Goal: Task Accomplishment & Management: Manage account settings

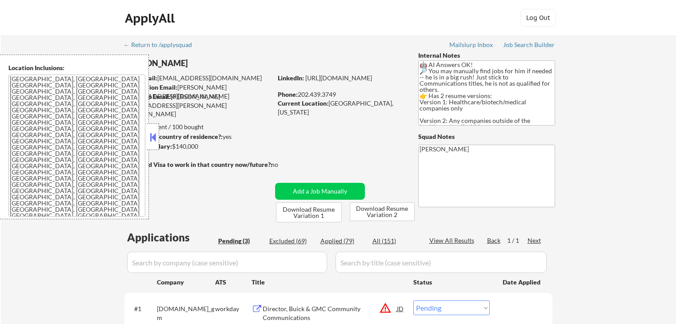
select select ""pending""
click at [155, 137] on button at bounding box center [153, 137] width 10 height 13
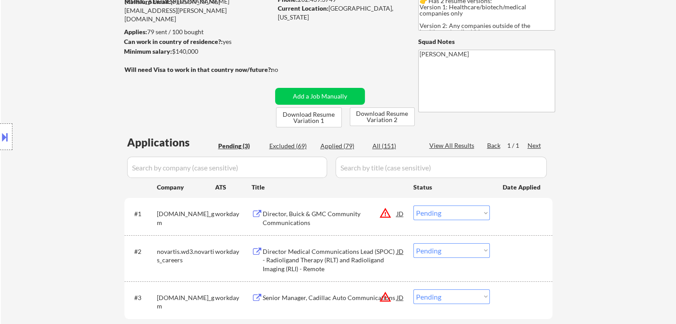
scroll to position [133, 0]
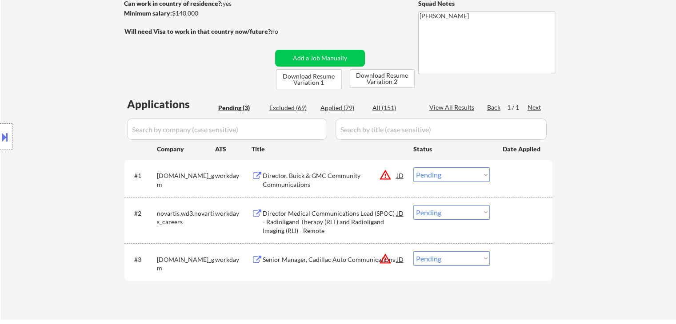
click at [0, 134] on button at bounding box center [5, 137] width 10 height 15
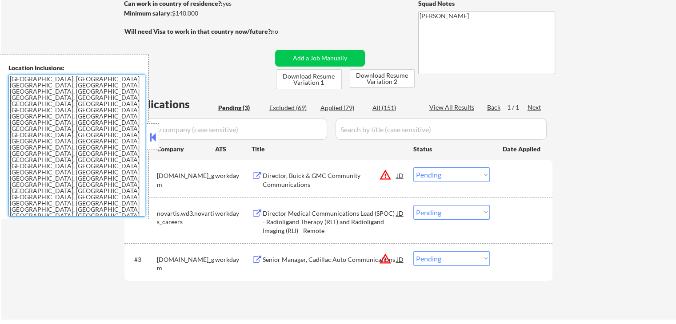
drag, startPoint x: 101, startPoint y: 157, endPoint x: 0, endPoint y: 56, distance: 143.2
click at [0, 56] on div "Location Inclusions: [GEOGRAPHIC_DATA], [GEOGRAPHIC_DATA] [GEOGRAPHIC_DATA], [G…" at bounding box center [74, 137] width 149 height 165
click at [92, 141] on textarea "[GEOGRAPHIC_DATA], [GEOGRAPHIC_DATA] [GEOGRAPHIC_DATA], [GEOGRAPHIC_DATA] [GEOG…" at bounding box center [76, 146] width 137 height 142
drag, startPoint x: 120, startPoint y: 170, endPoint x: 4, endPoint y: 77, distance: 148.3
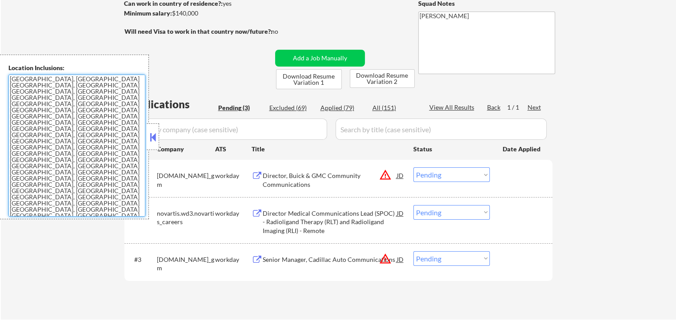
click at [4, 77] on div "Location Inclusions: [GEOGRAPHIC_DATA], [GEOGRAPHIC_DATA] [GEOGRAPHIC_DATA], [G…" at bounding box center [74, 137] width 149 height 165
click at [52, 125] on textarea "[GEOGRAPHIC_DATA], [GEOGRAPHIC_DATA] [GEOGRAPHIC_DATA], [GEOGRAPHIC_DATA] [GEOG…" at bounding box center [76, 146] width 137 height 142
drag, startPoint x: 52, startPoint y: 128, endPoint x: 82, endPoint y: 183, distance: 62.0
click at [82, 183] on textarea "[GEOGRAPHIC_DATA], [GEOGRAPHIC_DATA] [GEOGRAPHIC_DATA], [GEOGRAPHIC_DATA] [GEOG…" at bounding box center [76, 146] width 137 height 142
click at [124, 182] on textarea "[GEOGRAPHIC_DATA], [GEOGRAPHIC_DATA] [GEOGRAPHIC_DATA], [GEOGRAPHIC_DATA] [GEOG…" at bounding box center [76, 146] width 137 height 142
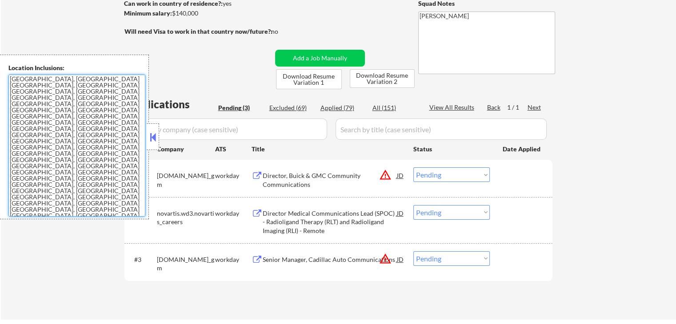
drag, startPoint x: 103, startPoint y: 164, endPoint x: 0, endPoint y: 80, distance: 133.2
click at [0, 80] on div "Location Inclusions: [GEOGRAPHIC_DATA], [GEOGRAPHIC_DATA] [GEOGRAPHIC_DATA], [G…" at bounding box center [74, 137] width 149 height 165
click at [58, 184] on textarea "[GEOGRAPHIC_DATA], [GEOGRAPHIC_DATA] [GEOGRAPHIC_DATA], [GEOGRAPHIC_DATA] [GEOG…" at bounding box center [76, 146] width 137 height 142
drag, startPoint x: 50, startPoint y: 167, endPoint x: 104, endPoint y: 170, distance: 54.7
click at [104, 170] on textarea "[GEOGRAPHIC_DATA], [GEOGRAPHIC_DATA] [GEOGRAPHIC_DATA], [GEOGRAPHIC_DATA] [GEOG…" at bounding box center [76, 146] width 137 height 142
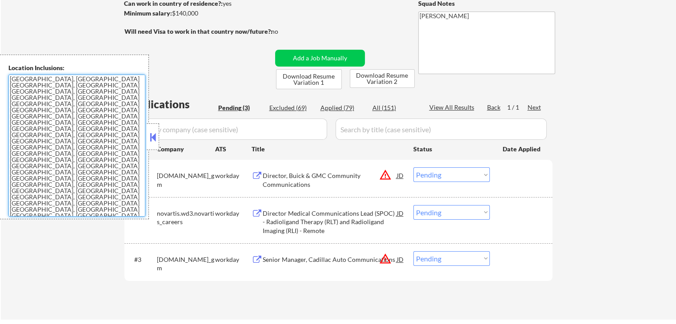
type textarea "[GEOGRAPHIC_DATA], [GEOGRAPHIC_DATA] [GEOGRAPHIC_DATA], [GEOGRAPHIC_DATA] [GEOG…"
click at [87, 242] on div "← Return to /applysquad Mailslurp Inbox Job Search Builder [PERSON_NAME] User E…" at bounding box center [338, 111] width 675 height 418
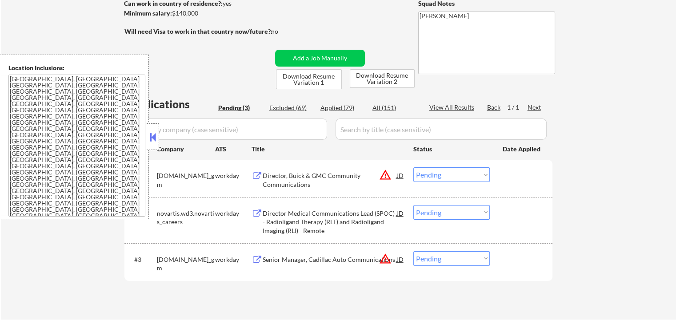
click at [156, 137] on button at bounding box center [153, 137] width 10 height 13
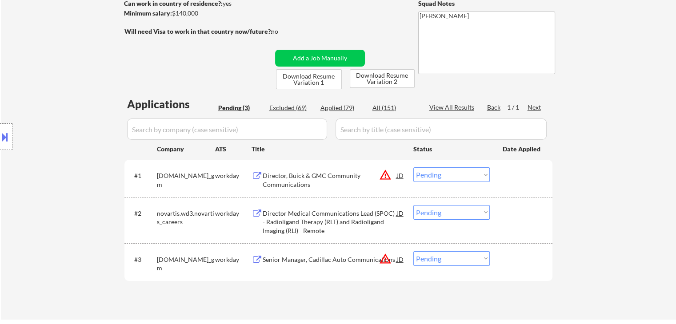
click at [0, 148] on div at bounding box center [6, 137] width 12 height 27
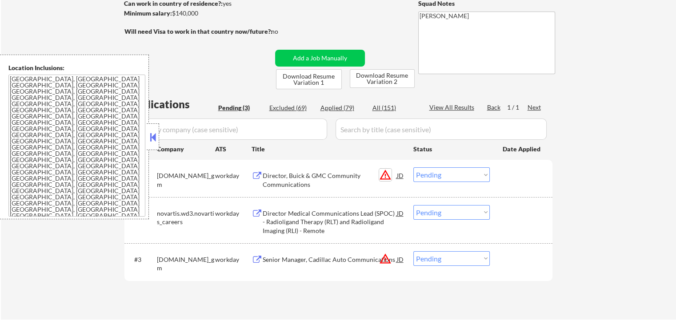
click at [382, 173] on button "warning_amber" at bounding box center [385, 175] width 12 height 12
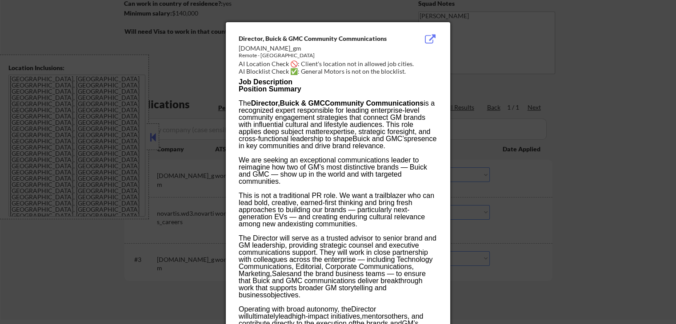
click at [590, 78] on div at bounding box center [338, 162] width 676 height 324
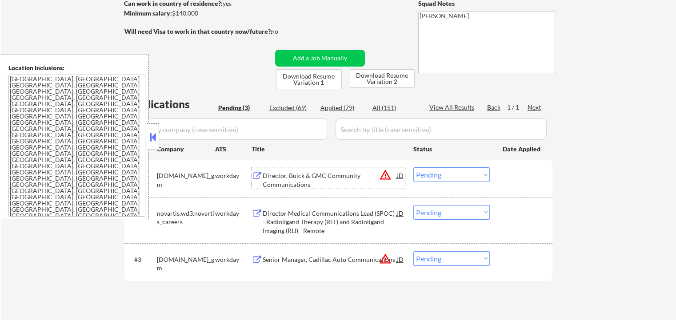
drag, startPoint x: 329, startPoint y: 175, endPoint x: 322, endPoint y: 194, distance: 20.8
click at [329, 174] on div "Director, Buick & GMC Community Communications" at bounding box center [330, 179] width 134 height 17
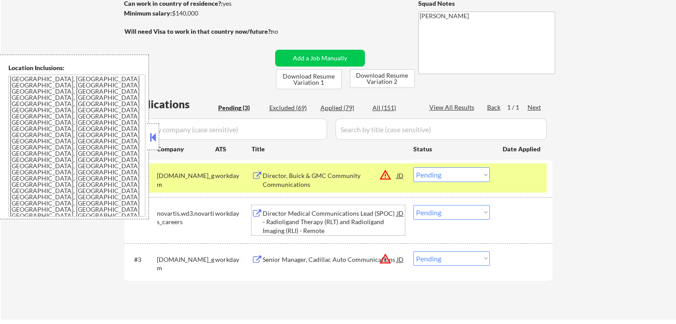
click at [311, 207] on div "Director Medical Communications Lead (SPOC) - Radioligand Therapy (RLT) and Rad…" at bounding box center [330, 220] width 134 height 30
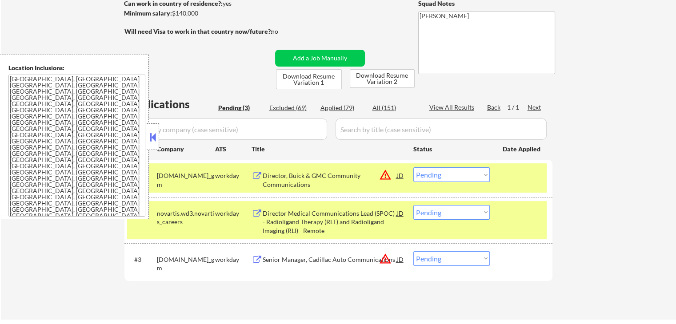
click at [310, 260] on div "Senior Manager, Cadillac Auto Communications" at bounding box center [330, 259] width 134 height 9
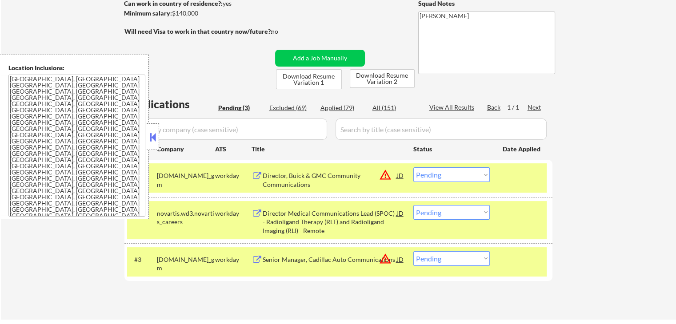
drag, startPoint x: 455, startPoint y: 215, endPoint x: 448, endPoint y: 256, distance: 41.4
click at [455, 215] on select "Choose an option... Pending Applied Excluded (Questions) Excluded (Expired) Exc…" at bounding box center [451, 212] width 76 height 15
click at [459, 214] on select "Choose an option... Pending Applied Excluded (Questions) Excluded (Expired) Exc…" at bounding box center [451, 212] width 76 height 15
click at [413, 205] on select "Choose an option... Pending Applied Excluded (Questions) Excluded (Expired) Exc…" at bounding box center [451, 212] width 76 height 15
select select ""pending""
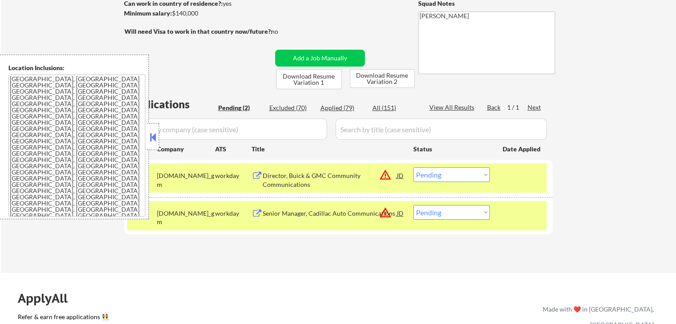
click at [148, 140] on button at bounding box center [153, 137] width 10 height 13
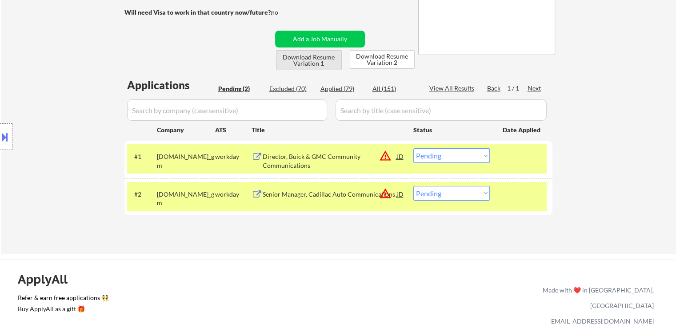
scroll to position [178, 0]
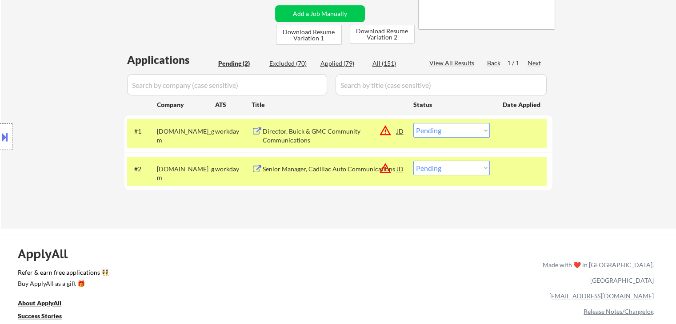
click at [418, 133] on select "Choose an option... Pending Applied Excluded (Questions) Excluded (Expired) Exc…" at bounding box center [451, 130] width 76 height 15
click at [413, 123] on select "Choose an option... Pending Applied Excluded (Questions) Excluded (Expired) Exc…" at bounding box center [451, 130] width 76 height 15
click at [444, 171] on select "Choose an option... Pending Applied Excluded (Questions) Excluded (Expired) Exc…" at bounding box center [451, 168] width 76 height 15
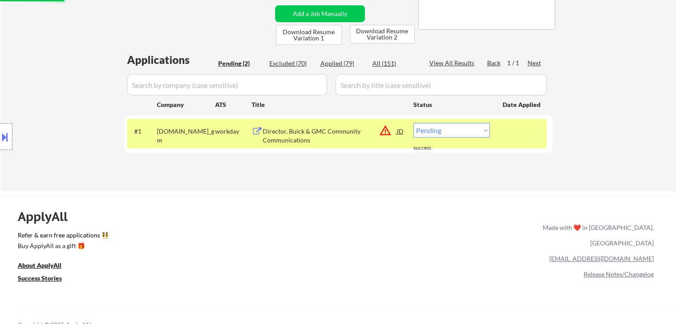
click at [442, 195] on div "← Return to /applysquad Mailslurp Inbox Job Search Builder [PERSON_NAME] User E…" at bounding box center [338, 234] width 676 height 825
click at [428, 131] on select "Choose an option... Pending Applied Excluded (Questions) Excluded (Expired) Exc…" at bounding box center [451, 130] width 76 height 15
select select ""applied""
click at [413, 123] on select "Choose an option... Pending Applied Excluded (Questions) Excluded (Expired) Exc…" at bounding box center [451, 130] width 76 height 15
click at [68, 96] on div "Location Inclusions: [GEOGRAPHIC_DATA], [GEOGRAPHIC_DATA] [GEOGRAPHIC_DATA], [G…" at bounding box center [79, 137] width 159 height 165
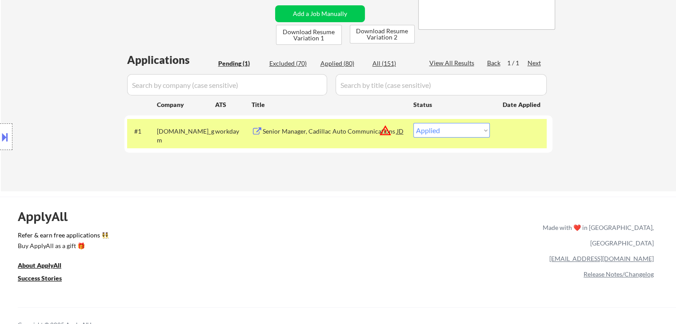
click at [68, 96] on div "Location Inclusions: [GEOGRAPHIC_DATA], [GEOGRAPHIC_DATA] [GEOGRAPHIC_DATA], [G…" at bounding box center [79, 137] width 159 height 165
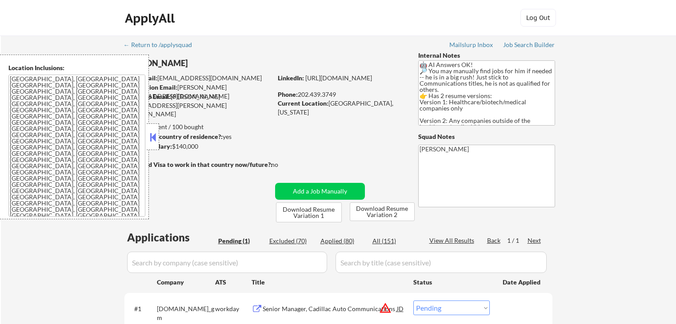
scroll to position [178, 0]
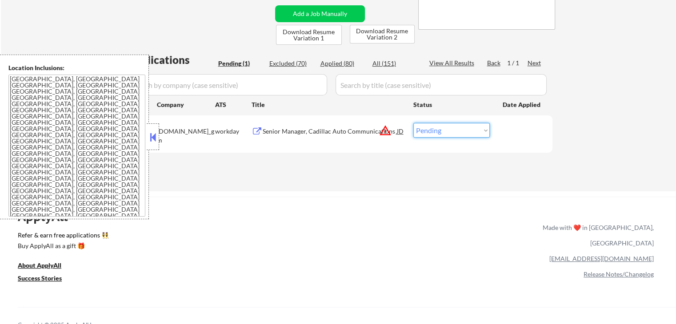
click at [444, 134] on select "Choose an option... Pending Applied Excluded (Questions) Excluded (Expired) Exc…" at bounding box center [451, 130] width 76 height 15
select select ""applied""
click at [413, 123] on select "Choose an option... Pending Applied Excluded (Questions) Excluded (Expired) Exc…" at bounding box center [451, 130] width 76 height 15
click at [151, 139] on button at bounding box center [153, 137] width 10 height 13
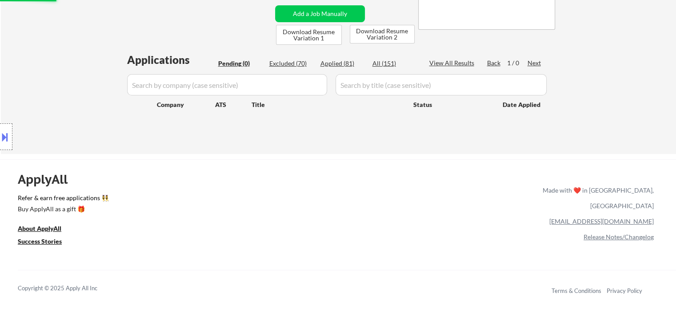
click at [76, 116] on div "Location Inclusions: [GEOGRAPHIC_DATA], [GEOGRAPHIC_DATA] [GEOGRAPHIC_DATA], [G…" at bounding box center [79, 137] width 159 height 165
click at [64, 107] on div "Location Inclusions: [GEOGRAPHIC_DATA], [GEOGRAPHIC_DATA] [GEOGRAPHIC_DATA], [G…" at bounding box center [79, 137] width 159 height 165
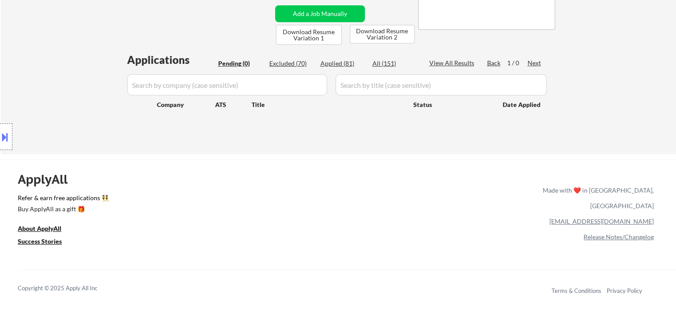
click at [64, 107] on div "Location Inclusions: [GEOGRAPHIC_DATA], [GEOGRAPHIC_DATA] [GEOGRAPHIC_DATA], [G…" at bounding box center [79, 137] width 159 height 165
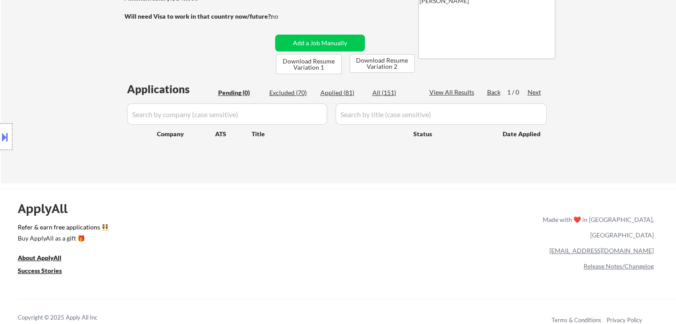
scroll to position [133, 0]
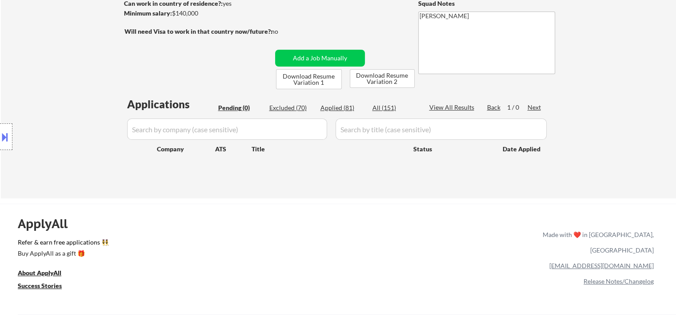
click at [62, 105] on div "Location Inclusions: [GEOGRAPHIC_DATA], [GEOGRAPHIC_DATA] [GEOGRAPHIC_DATA], [G…" at bounding box center [79, 137] width 159 height 165
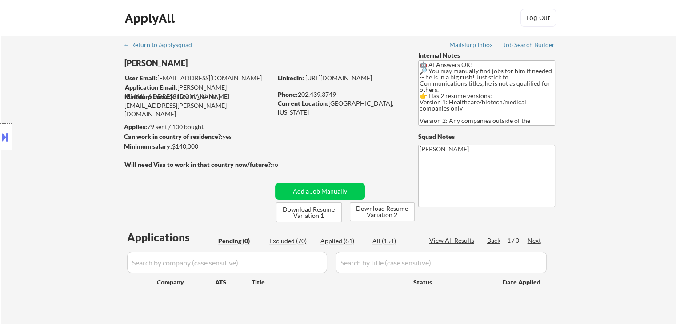
click at [164, 185] on div "← Return to /applysquad Mailslurp Inbox Job Search Builder George Goodno User E…" at bounding box center [338, 180] width 443 height 289
drag, startPoint x: 59, startPoint y: 56, endPoint x: 239, endPoint y: 6, distance: 187.1
click at [59, 56] on div "Location Inclusions: [GEOGRAPHIC_DATA], [GEOGRAPHIC_DATA] [GEOGRAPHIC_DATA], [G…" at bounding box center [79, 137] width 159 height 165
